Goal: Task Accomplishment & Management: Manage account settings

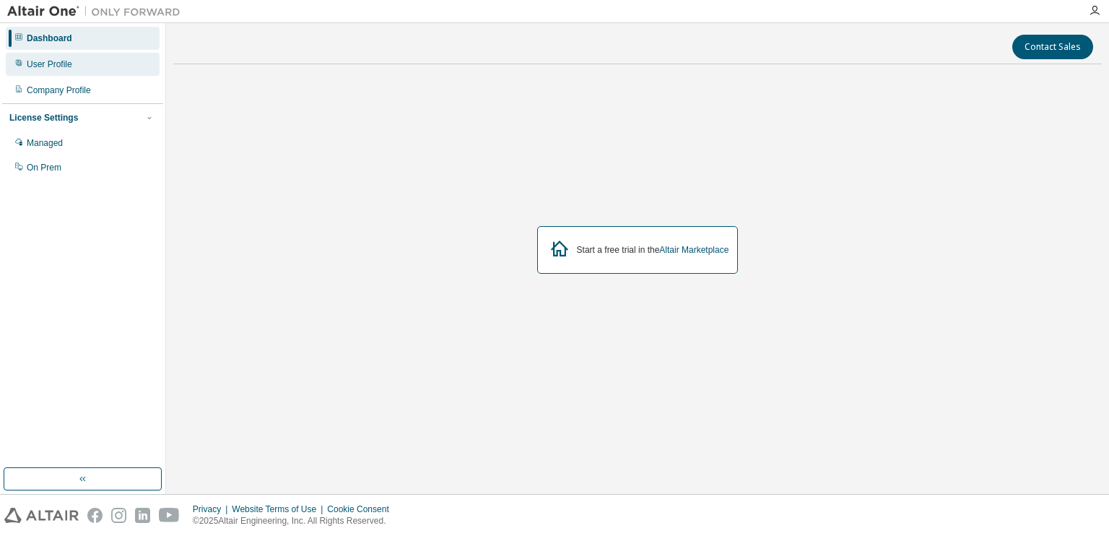
click at [116, 56] on div "User Profile" at bounding box center [83, 64] width 154 height 23
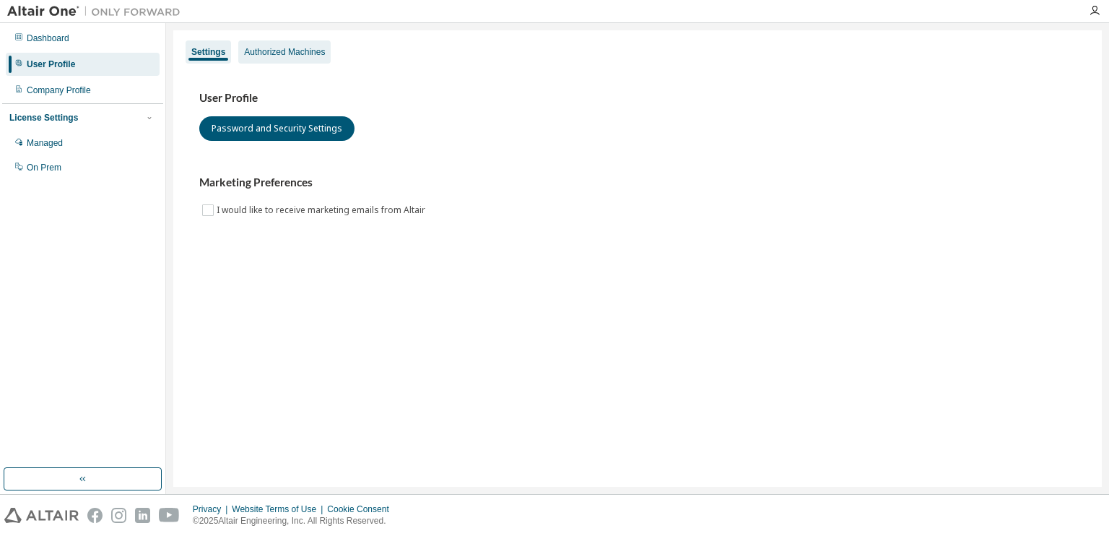
click at [268, 51] on div "Authorized Machines" at bounding box center [284, 52] width 81 height 12
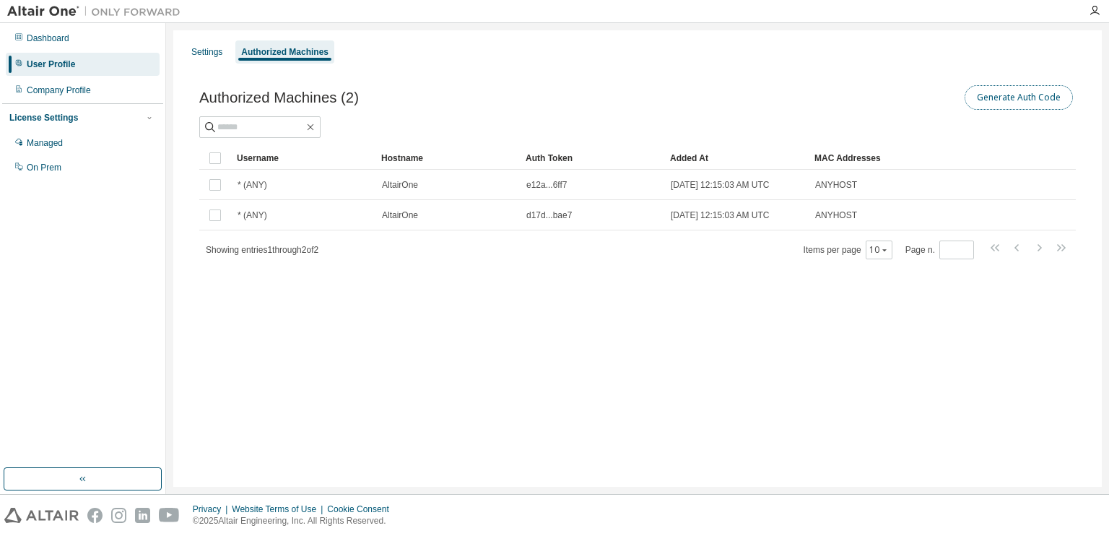
click at [1039, 95] on button "Generate Auth Code" at bounding box center [1018, 97] width 108 height 25
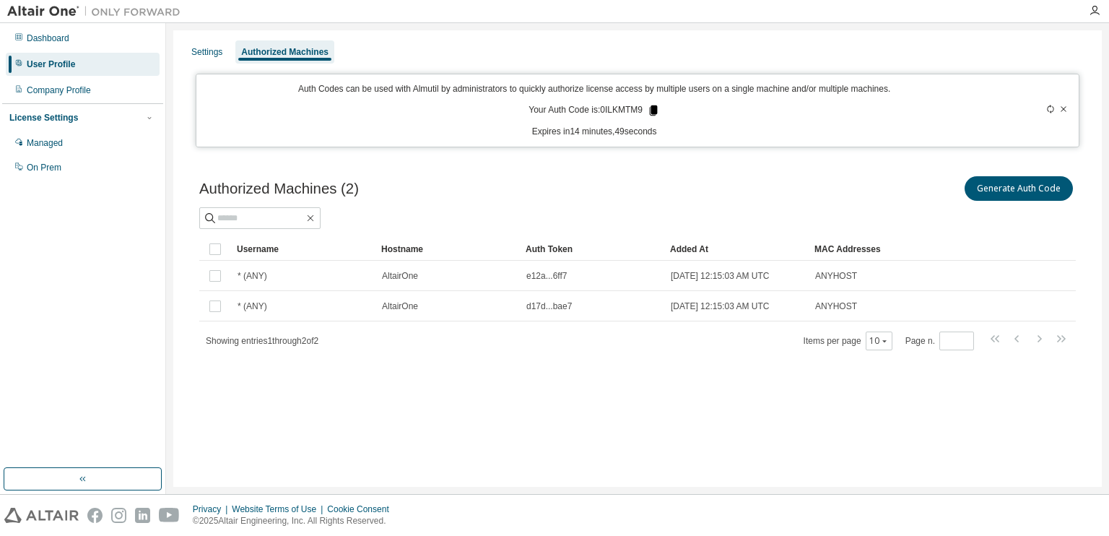
click at [650, 112] on icon at bounding box center [653, 110] width 13 height 13
click at [205, 429] on div "Settings Authorized Machines Auth Codes can be used with Almutil by administrat…" at bounding box center [637, 258] width 928 height 456
